Goal: Transaction & Acquisition: Subscribe to service/newsletter

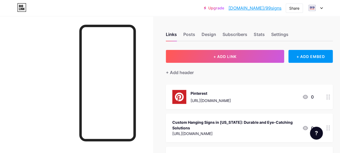
click at [323, 8] on icon at bounding box center [321, 8] width 3 height 2
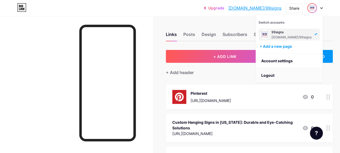
click at [269, 77] on li "Logout" at bounding box center [289, 75] width 67 height 15
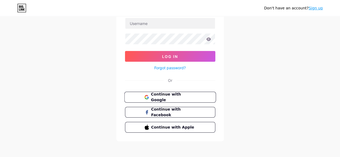
scroll to position [40, 0]
click at [316, 9] on link "Sign up" at bounding box center [316, 8] width 14 height 4
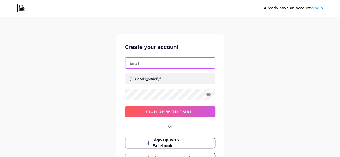
click at [143, 66] on input "text" at bounding box center [170, 63] width 90 height 11
paste input "[EMAIL_ADDRESS][DOMAIN_NAME]"
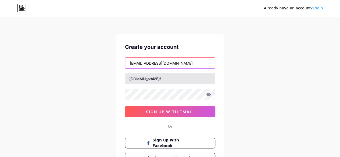
type input "[EMAIL_ADDRESS][DOMAIN_NAME]"
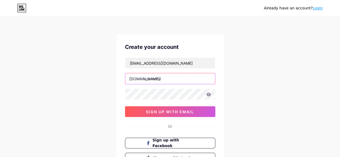
click at [158, 80] on input "text" at bounding box center [170, 78] width 90 height 11
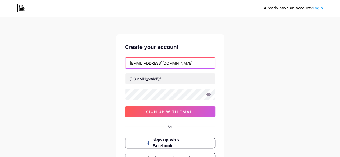
drag, startPoint x: 165, startPoint y: 63, endPoint x: 117, endPoint y: 68, distance: 48.1
click at [118, 65] on div "Create your account [EMAIL_ADDRESS][DOMAIN_NAME] [DOMAIN_NAME]/ 0cAFcWeA6lpOHXV…" at bounding box center [170, 103] width 108 height 138
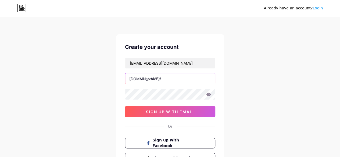
click at [155, 81] on input "text" at bounding box center [170, 78] width 90 height 11
paste input "madisonsignstudios"
type input "madisonsignstudios"
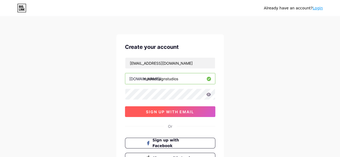
click at [157, 112] on span "sign up with email" at bounding box center [170, 112] width 48 height 5
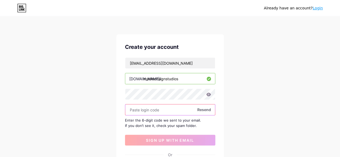
paste input "207656"
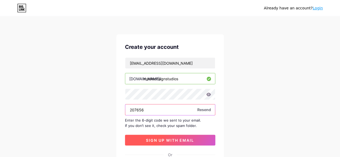
type input "207656"
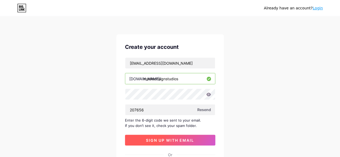
click at [175, 141] on span "sign up with email" at bounding box center [170, 140] width 48 height 5
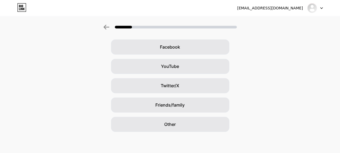
scroll to position [79, 0]
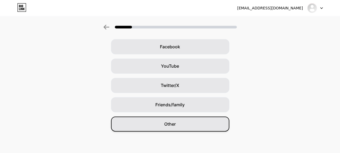
click at [175, 126] on span "Other" at bounding box center [170, 124] width 12 height 6
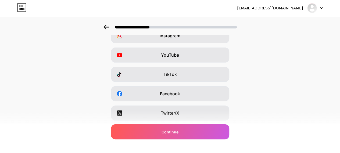
scroll to position [105, 0]
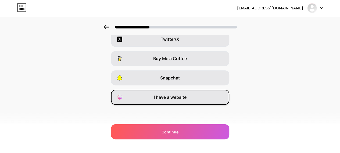
click at [158, 101] on div "I have a website" at bounding box center [170, 97] width 118 height 15
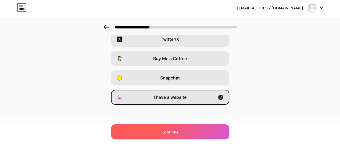
click at [172, 133] on span "Continue" at bounding box center [170, 132] width 17 height 6
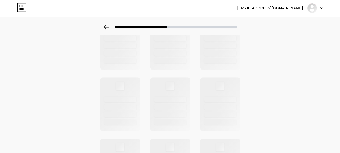
scroll to position [0, 0]
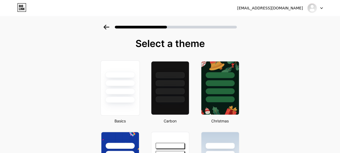
click at [120, 88] on div at bounding box center [120, 82] width 39 height 42
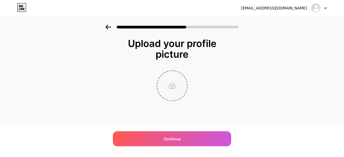
click at [171, 84] on input "file" at bounding box center [172, 86] width 30 height 30
type input "C:\fakepath\logo.jpg"
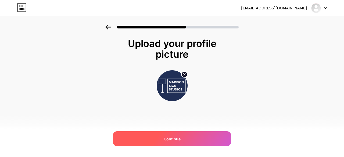
click at [172, 139] on span "Continue" at bounding box center [172, 139] width 17 height 6
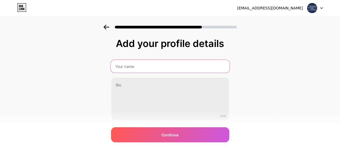
click at [130, 67] on input "text" at bounding box center [170, 66] width 119 height 13
paste input "Madison Sign Studios"
type input "Madison Sign Studios"
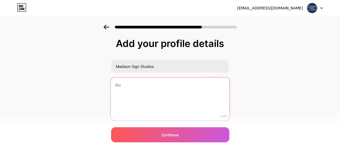
click at [125, 87] on textarea at bounding box center [170, 99] width 119 height 44
paste textarea "Madison Sign Studios in [GEOGRAPHIC_DATA], [GEOGRAPHIC_DATA], is your trusted s…"
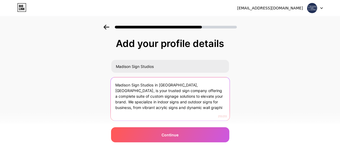
click at [173, 102] on textarea "Madison Sign Studios in [GEOGRAPHIC_DATA], [GEOGRAPHIC_DATA], is your trusted s…" at bounding box center [170, 99] width 119 height 44
drag, startPoint x: 175, startPoint y: 95, endPoint x: 178, endPoint y: 114, distance: 19.1
click at [178, 114] on textarea "Madison Sign Studios in [GEOGRAPHIC_DATA], [GEOGRAPHIC_DATA], is your trusted s…" at bounding box center [170, 99] width 119 height 44
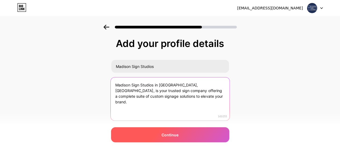
type textarea "Madison Sign Studios in [GEOGRAPHIC_DATA], [GEOGRAPHIC_DATA], is your trusted s…"
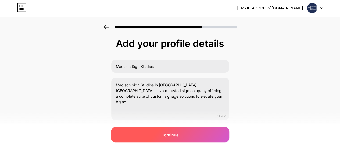
click at [166, 137] on span "Continue" at bounding box center [170, 135] width 17 height 6
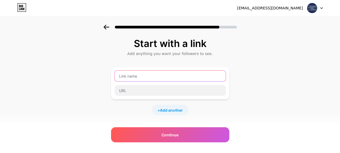
click at [161, 74] on input "text" at bounding box center [170, 76] width 111 height 11
type input "M"
type input "S"
type input "Madison Sign Studios"
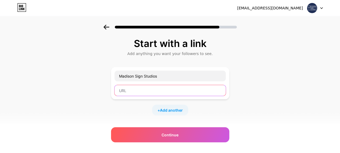
click at [132, 85] on input "text" at bounding box center [170, 90] width 111 height 11
paste input "[URL][DOMAIN_NAME]"
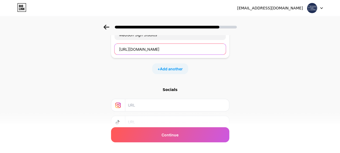
scroll to position [54, 0]
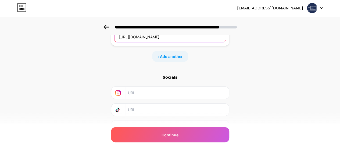
type input "[URL][DOMAIN_NAME]"
click at [152, 92] on input "text" at bounding box center [177, 93] width 98 height 12
paste input "[URL][DOMAIN_NAME]"
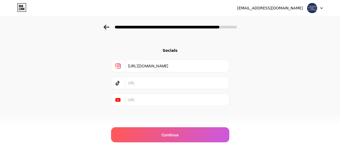
scroll to position [81, 0]
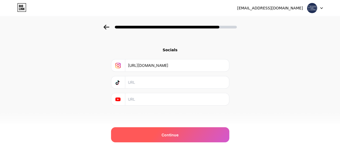
type input "[URL][DOMAIN_NAME]"
click at [167, 137] on span "Continue" at bounding box center [170, 135] width 17 height 6
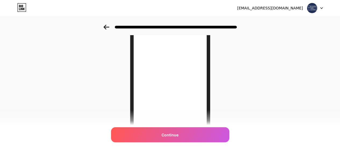
scroll to position [36, 0]
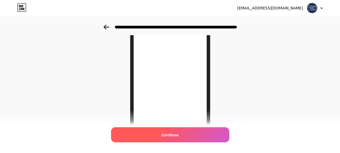
click at [169, 133] on span "Continue" at bounding box center [170, 135] width 17 height 6
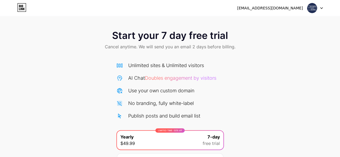
click at [294, 11] on div "[EMAIL_ADDRESS][DOMAIN_NAME]" at bounding box center [280, 8] width 86 height 10
drag, startPoint x: 294, startPoint y: 9, endPoint x: 318, endPoint y: 9, distance: 23.9
click at [294, 9] on div "[EMAIL_ADDRESS][DOMAIN_NAME]" at bounding box center [270, 8] width 66 height 6
click at [321, 10] on div at bounding box center [315, 8] width 16 height 10
click at [268, 8] on div "[EMAIL_ADDRESS][DOMAIN_NAME]" at bounding box center [270, 8] width 66 height 6
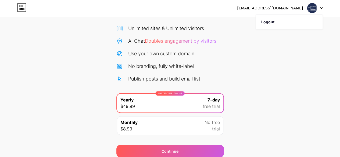
scroll to position [59, 0]
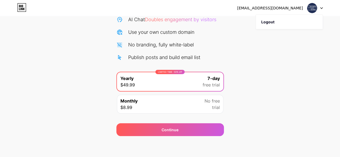
click at [93, 62] on div "Start your 7 day free trial Cancel anytime. We will send you an email 2 days be…" at bounding box center [170, 51] width 340 height 170
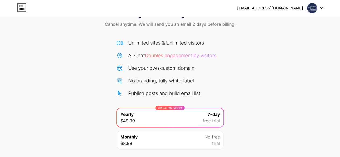
scroll to position [0, 0]
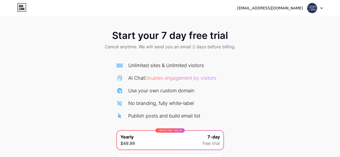
click at [127, 47] on span "Cancel anytime. We will send you an email 2 days before billing." at bounding box center [170, 47] width 131 height 6
click at [155, 47] on span "Cancel anytime. We will send you an email 2 days before billing." at bounding box center [170, 47] width 131 height 6
drag, startPoint x: 155, startPoint y: 47, endPoint x: 194, endPoint y: 45, distance: 38.5
click at [155, 47] on span "Cancel anytime. We will send you an email 2 days before billing." at bounding box center [170, 47] width 131 height 6
click at [322, 7] on icon at bounding box center [321, 8] width 3 height 2
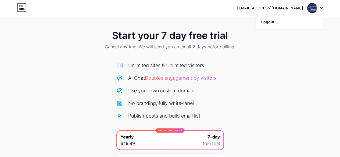
click at [276, 5] on div "[EMAIL_ADDRESS][DOMAIN_NAME]" at bounding box center [270, 8] width 66 height 6
click at [22, 9] on icon at bounding box center [21, 7] width 9 height 9
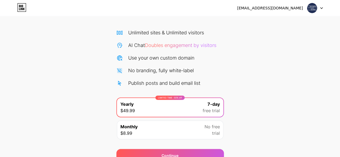
scroll to position [59, 0]
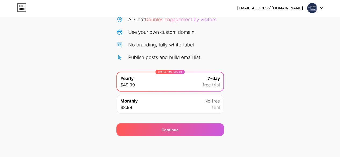
click at [192, 107] on div "Monthly $8.99 No free trial" at bounding box center [170, 104] width 106 height 19
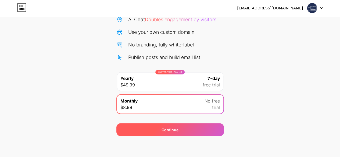
click at [172, 131] on div "Continue" at bounding box center [170, 130] width 17 height 6
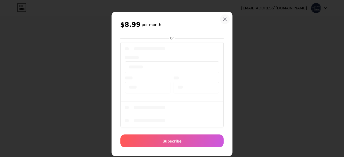
click at [224, 57] on div "$8.99 per month Or Subscribe" at bounding box center [172, 84] width 121 height 145
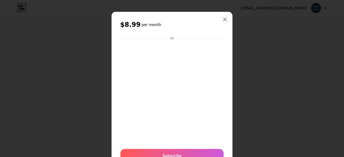
click at [223, 22] on div at bounding box center [225, 20] width 10 height 10
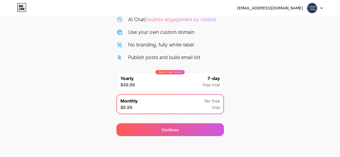
click at [317, 9] on img at bounding box center [312, 8] width 10 height 10
click at [273, 8] on div "[EMAIL_ADDRESS][DOMAIN_NAME]" at bounding box center [270, 8] width 66 height 6
